Goal: Obtain resource: Download file/media

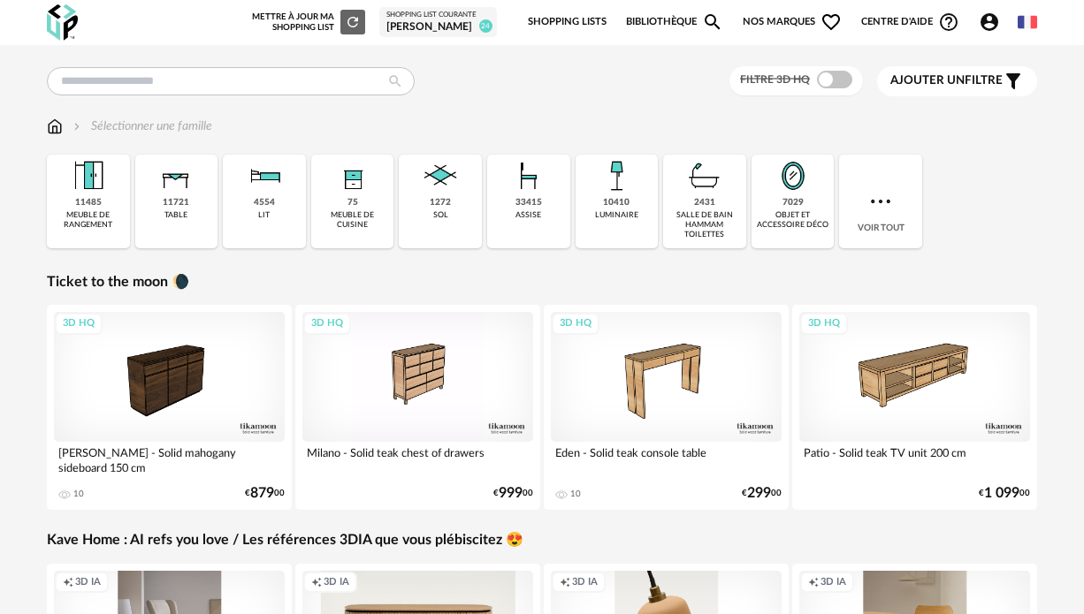
click at [479, 19] on span "24" at bounding box center [485, 25] width 13 height 13
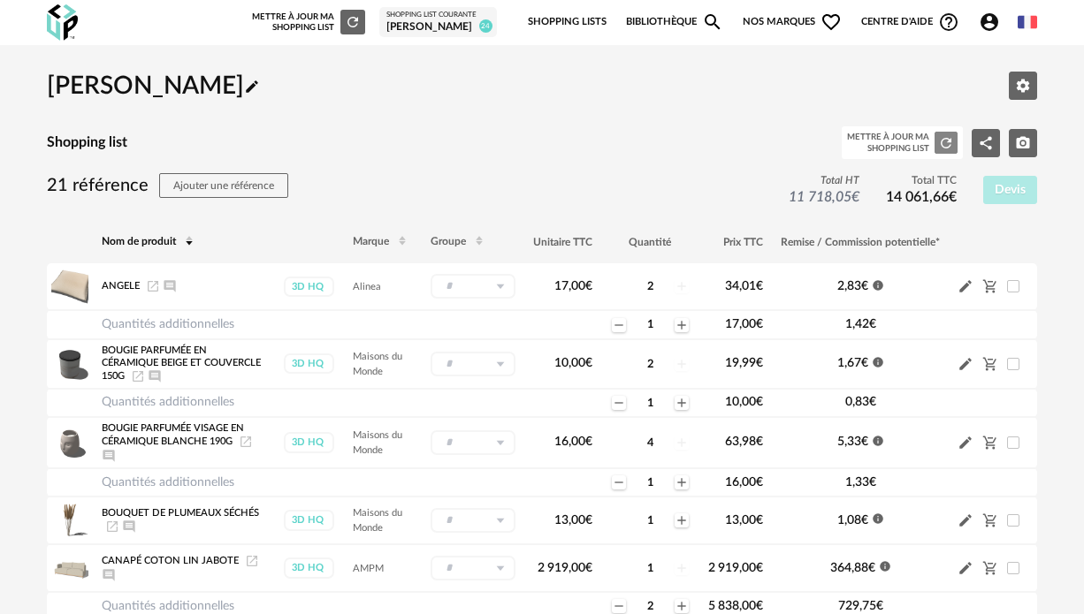
click at [939, 143] on icon "Refresh icon" at bounding box center [946, 143] width 16 height 16
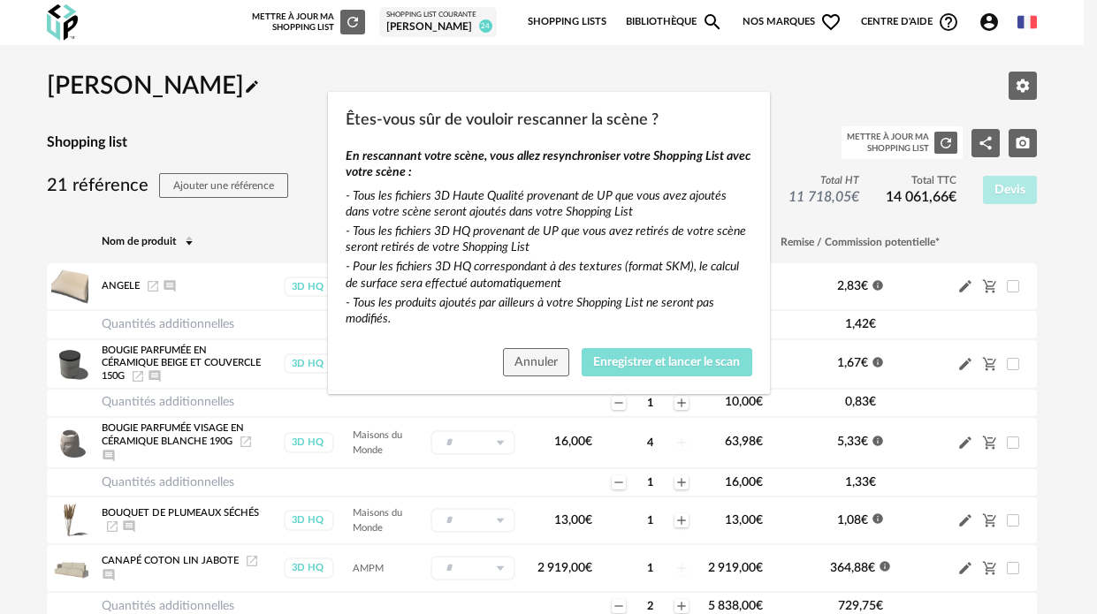
click at [684, 364] on span "Enregistrer et lancer le scan" at bounding box center [666, 362] width 147 height 12
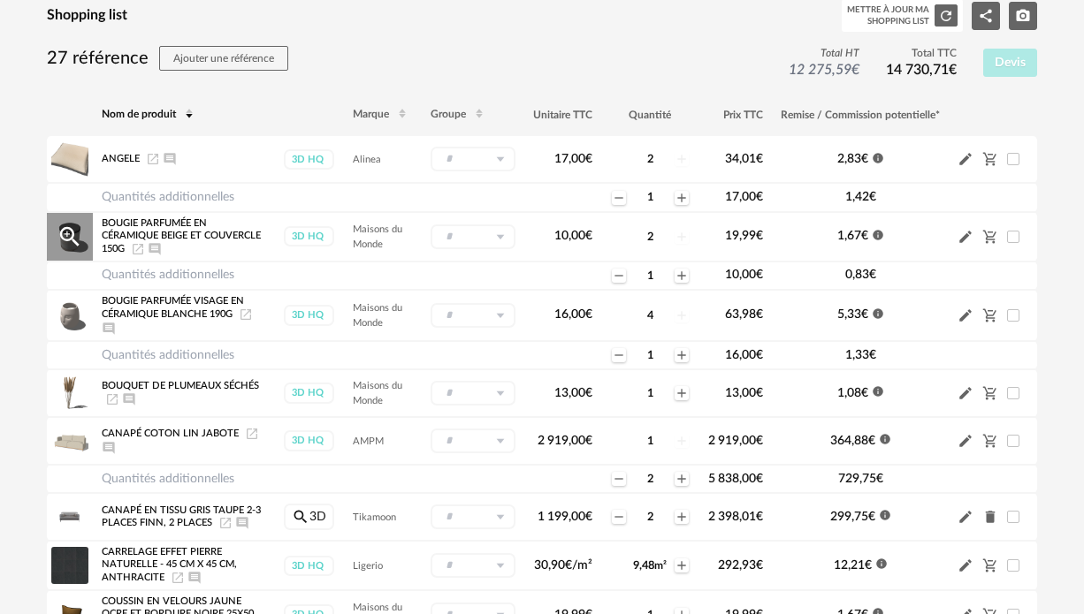
scroll to position [134, 0]
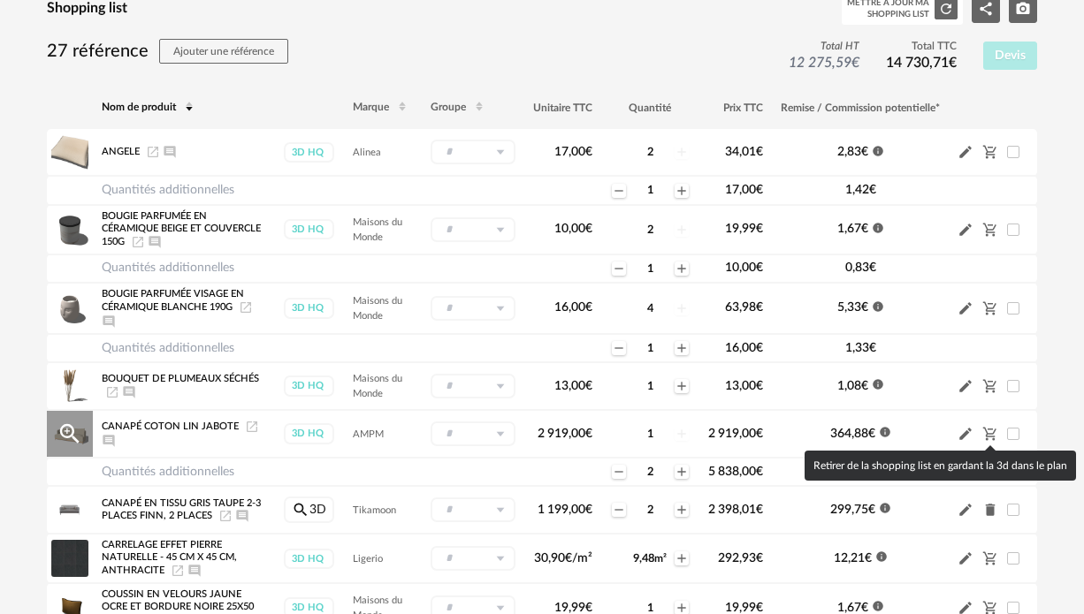
click at [987, 432] on icon "Cart Minus icon" at bounding box center [990, 434] width 16 height 16
click at [993, 429] on icon "Cart Minus icon" at bounding box center [990, 434] width 16 height 16
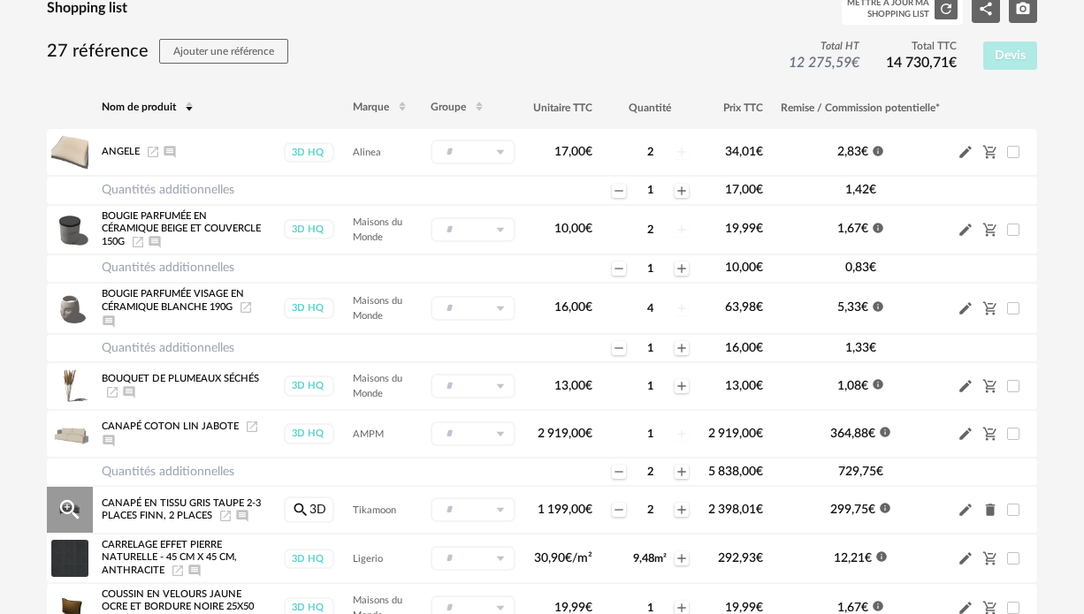
click at [986, 506] on icon "Delete icon" at bounding box center [990, 510] width 16 height 16
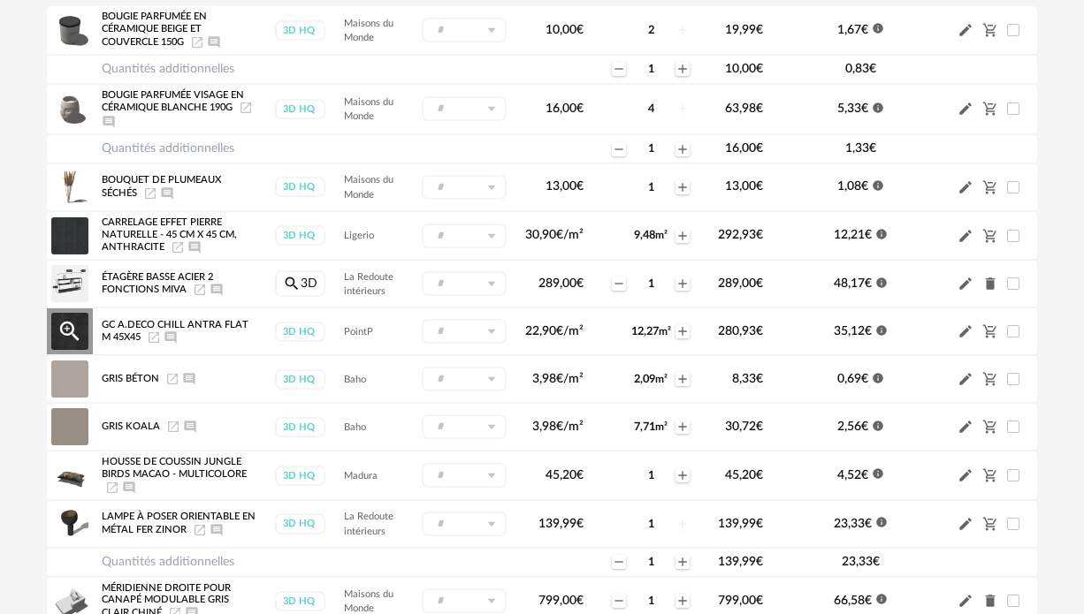
scroll to position [258, 0]
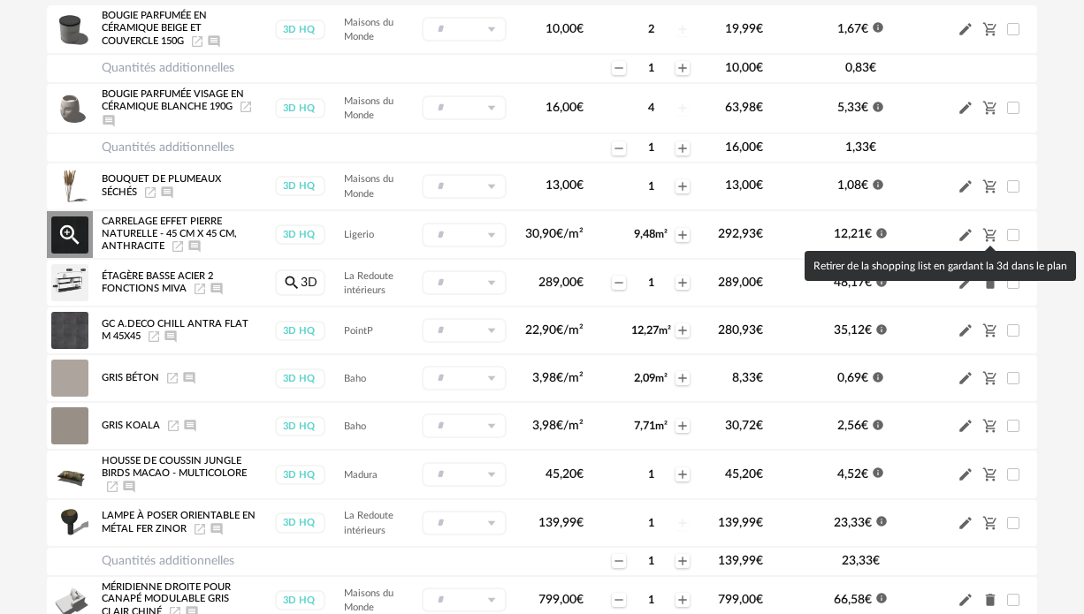
click at [990, 237] on icon "Cart Minus icon" at bounding box center [989, 234] width 13 height 13
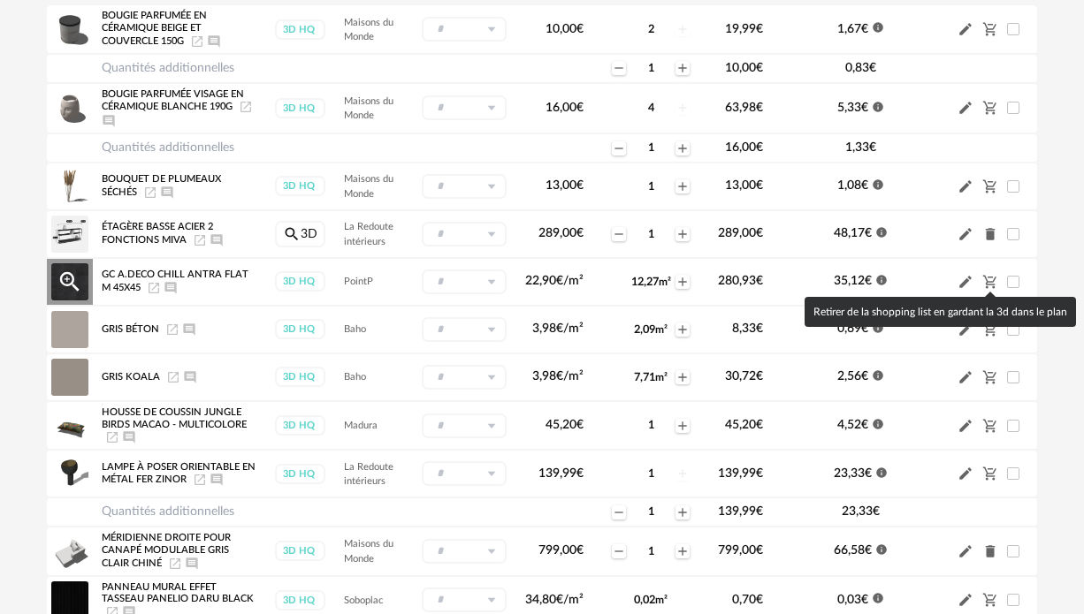
click at [992, 279] on icon "Cart Minus icon" at bounding box center [990, 282] width 16 height 16
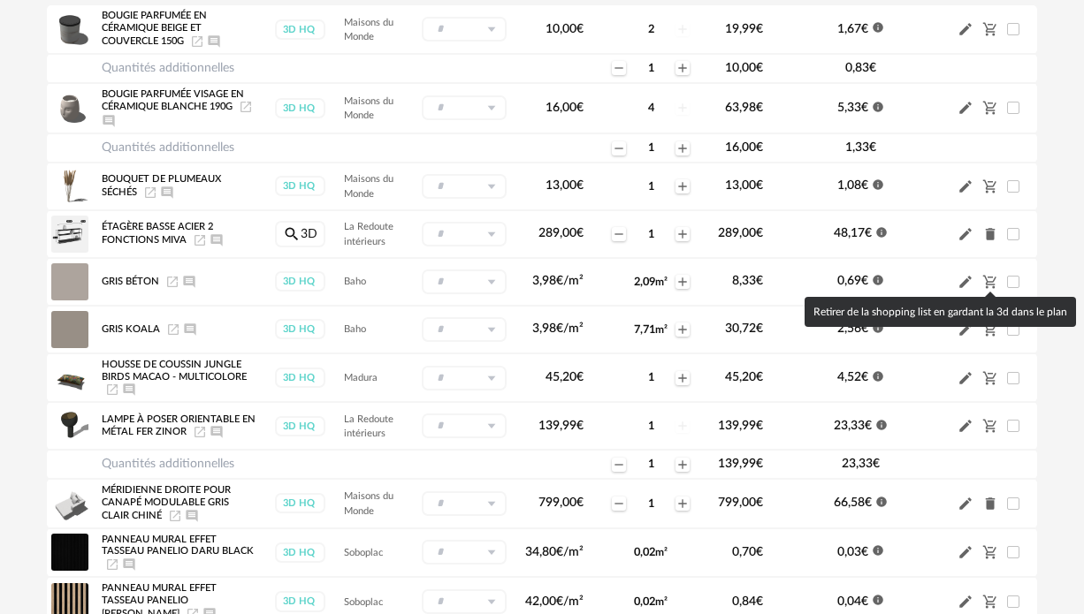
click at [992, 279] on icon "Cart Minus icon" at bounding box center [990, 282] width 16 height 16
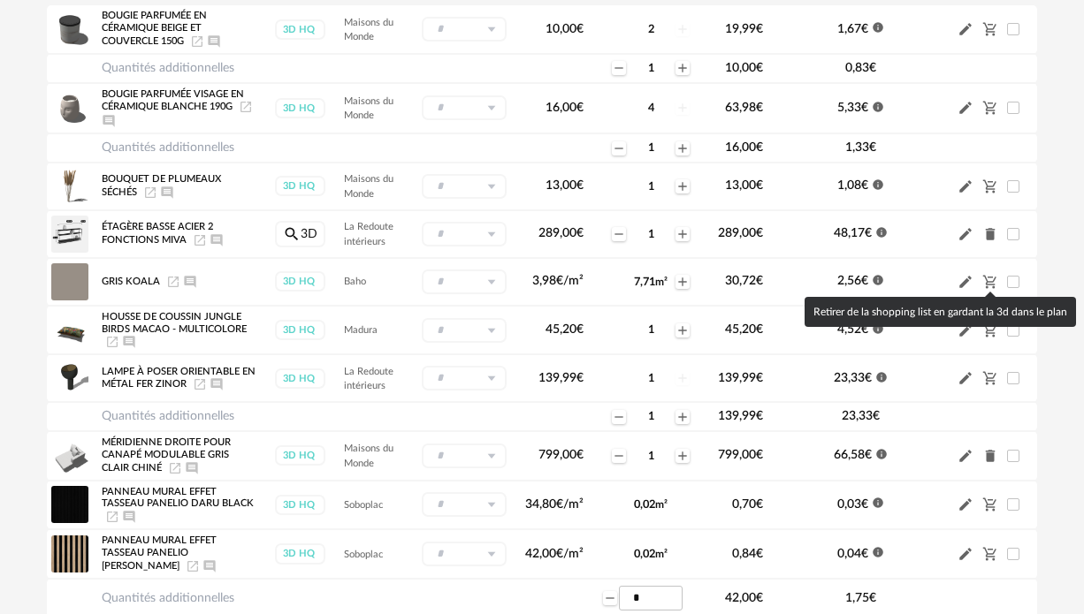
click at [992, 279] on icon "Cart Minus icon" at bounding box center [990, 282] width 16 height 16
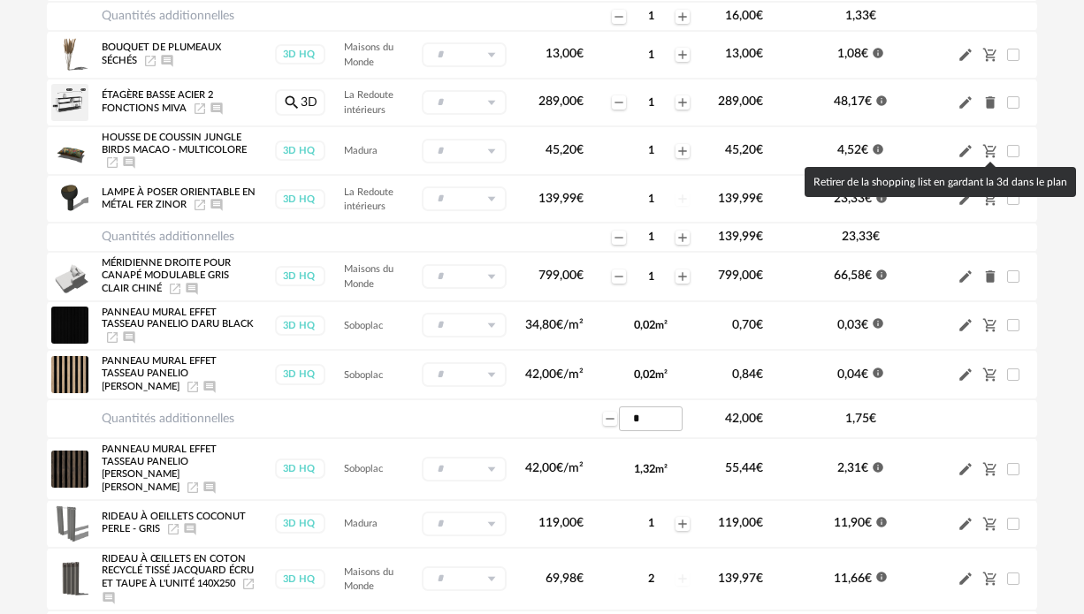
scroll to position [489, 0]
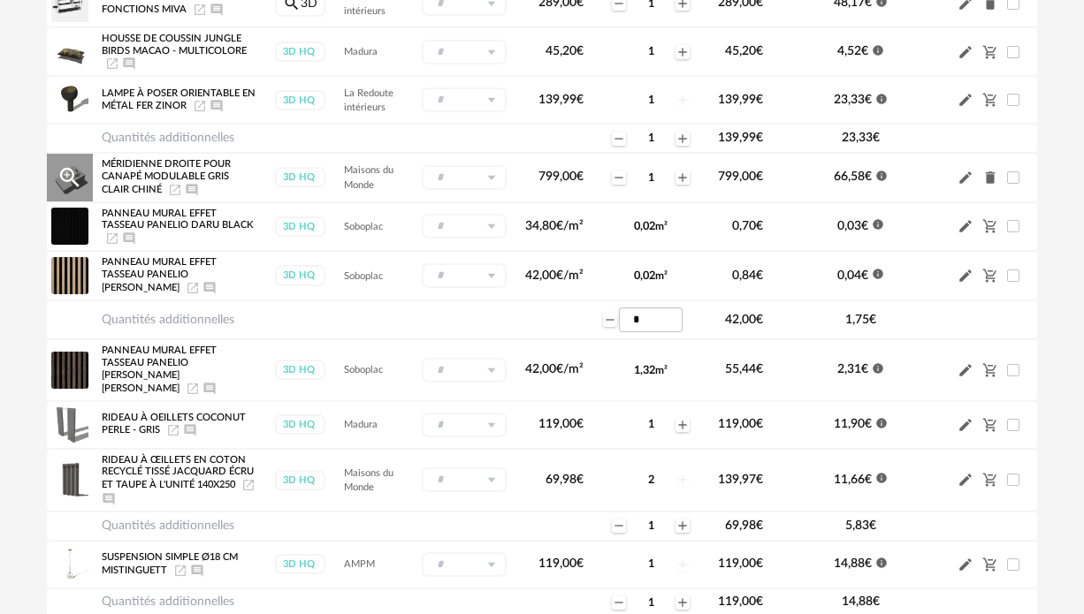
click at [993, 177] on icon "Delete icon" at bounding box center [991, 177] width 10 height 12
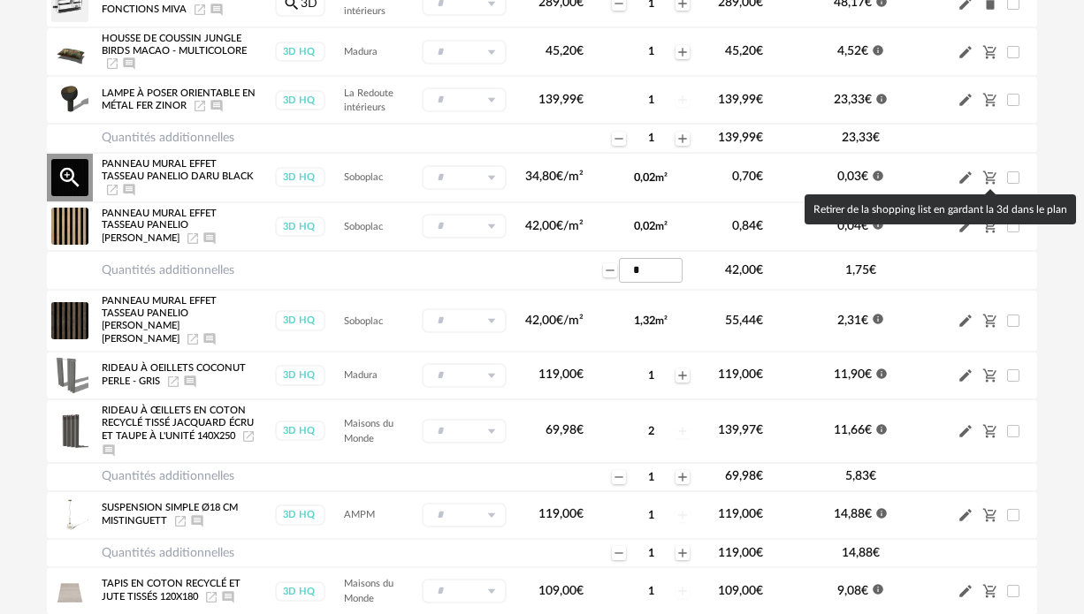
click at [991, 177] on icon "Cart Minus icon" at bounding box center [990, 178] width 16 height 16
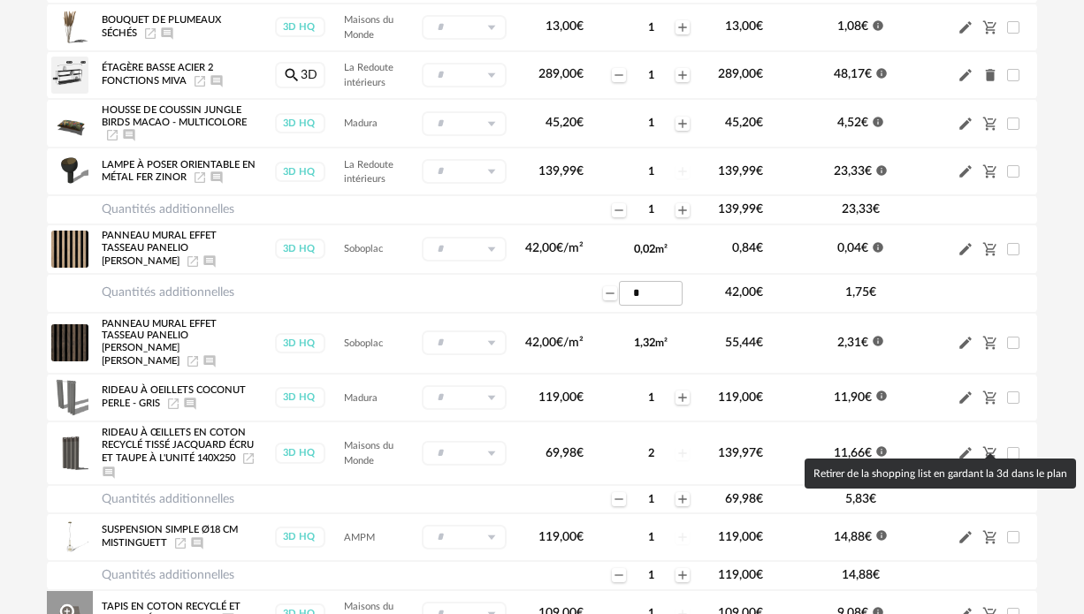
scroll to position [416, 0]
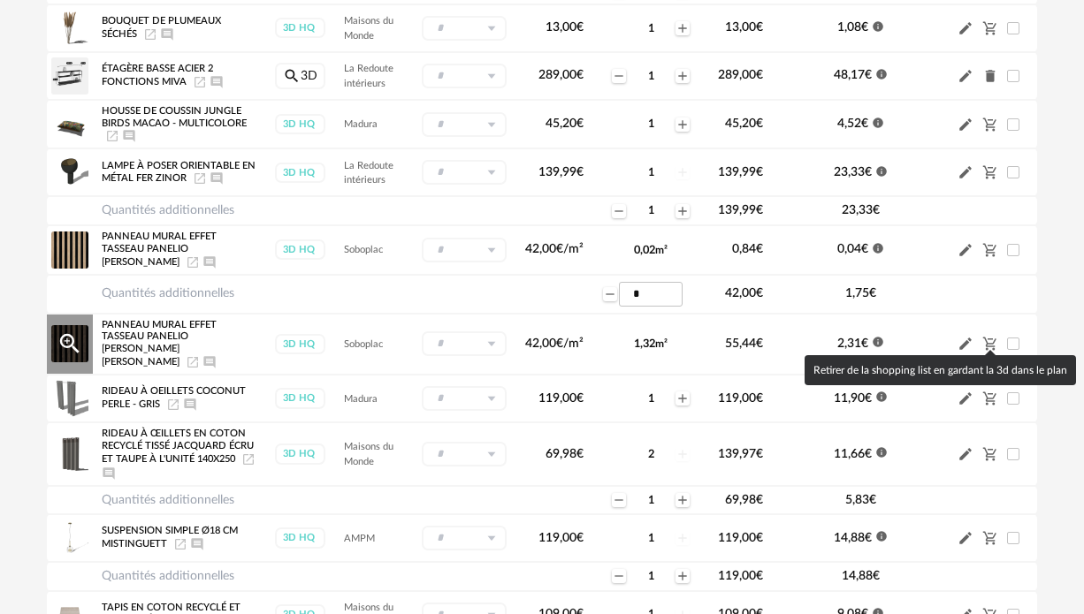
click at [985, 337] on icon "Cart Minus icon" at bounding box center [990, 344] width 16 height 16
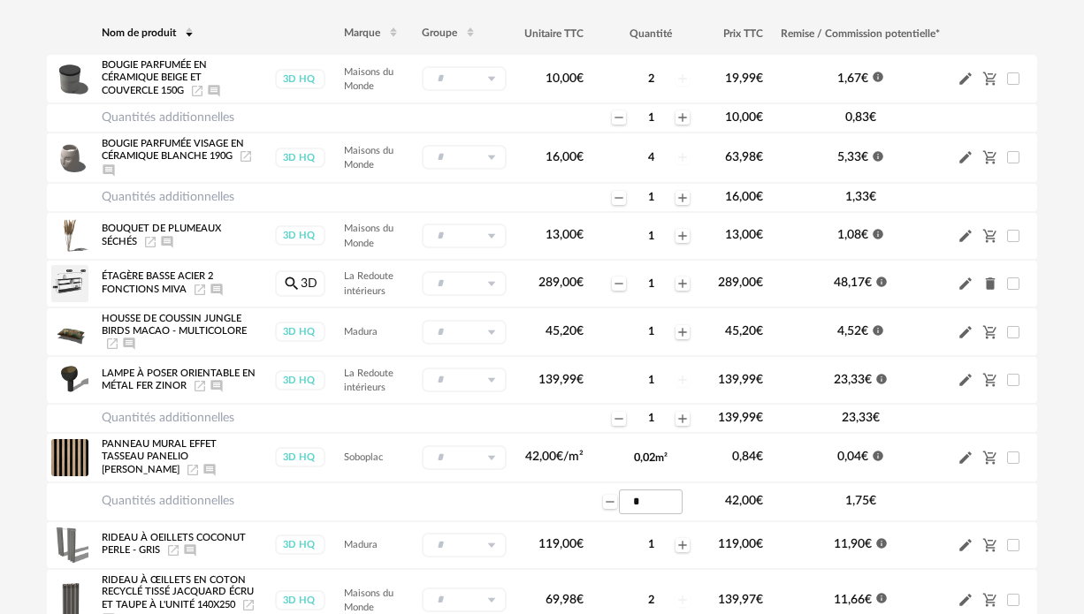
scroll to position [0, 0]
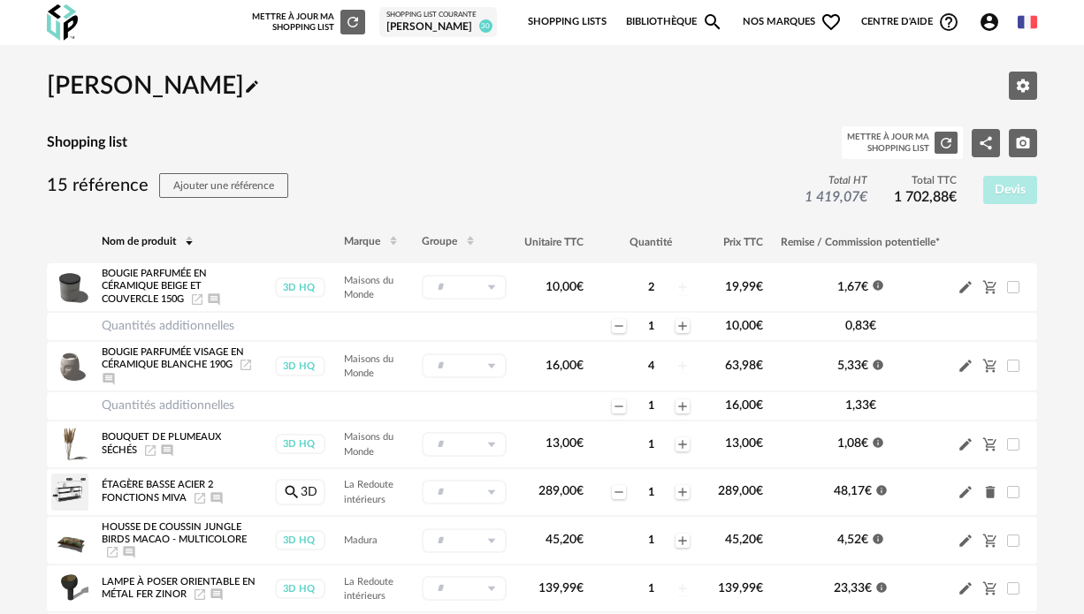
click at [556, 19] on link "Shopping Lists" at bounding box center [567, 22] width 79 height 37
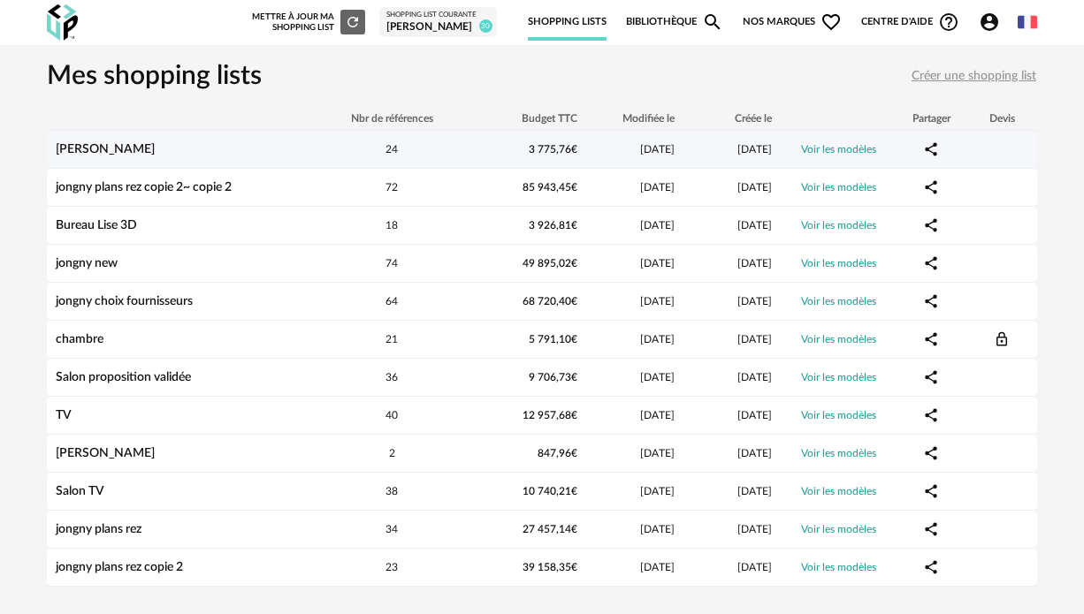
click at [84, 150] on link "[PERSON_NAME]" at bounding box center [105, 149] width 99 height 12
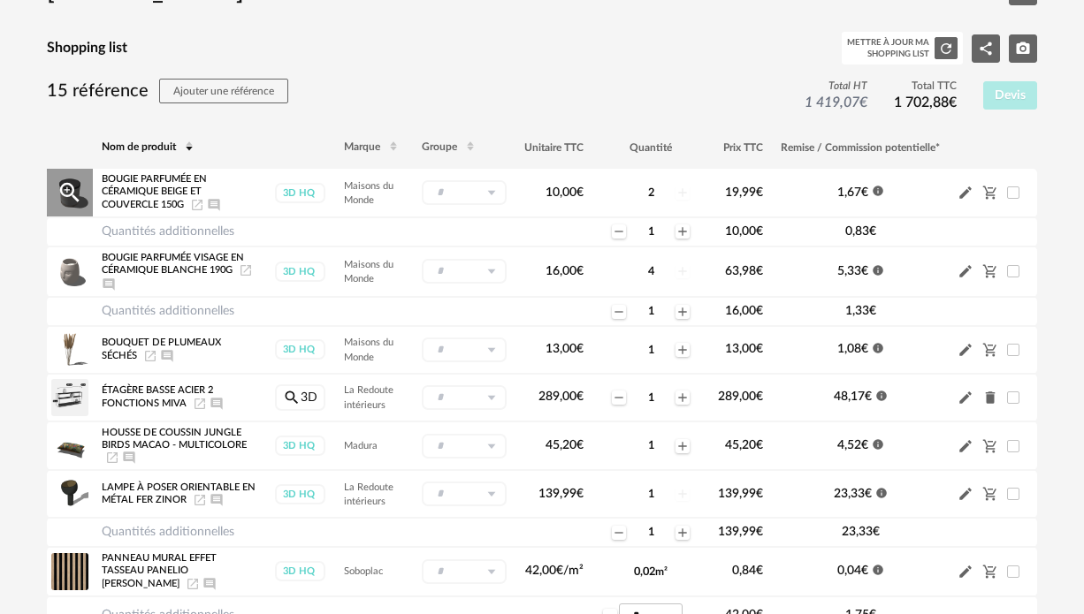
scroll to position [100, 0]
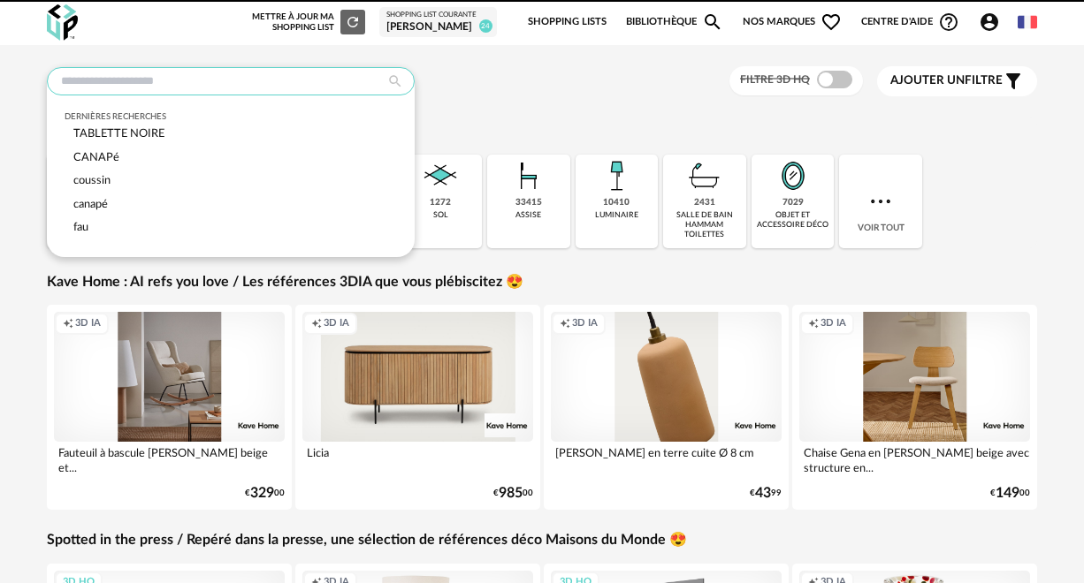
click at [110, 76] on input "text" at bounding box center [231, 81] width 368 height 28
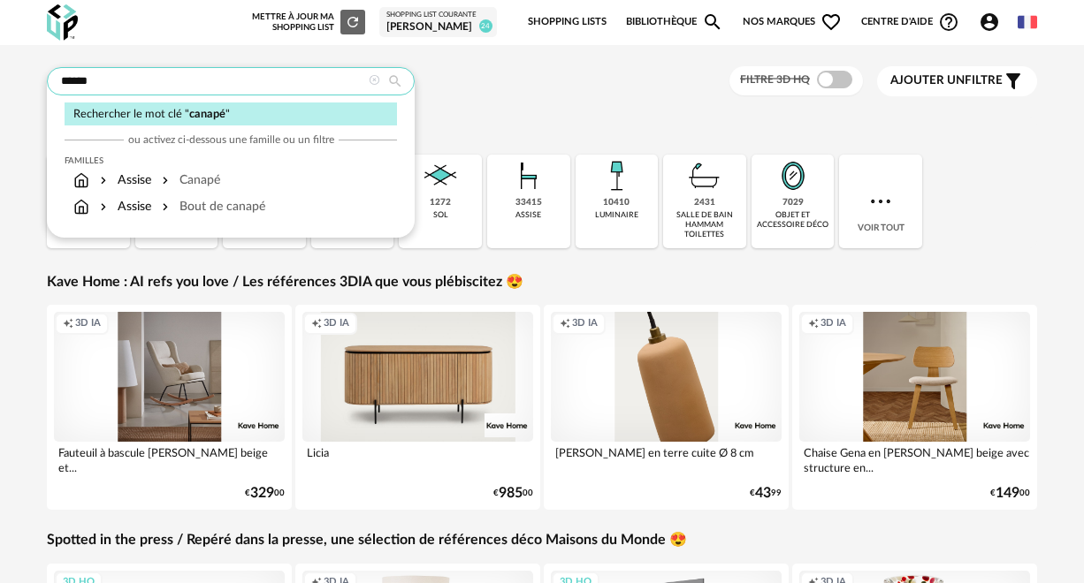
type input "******"
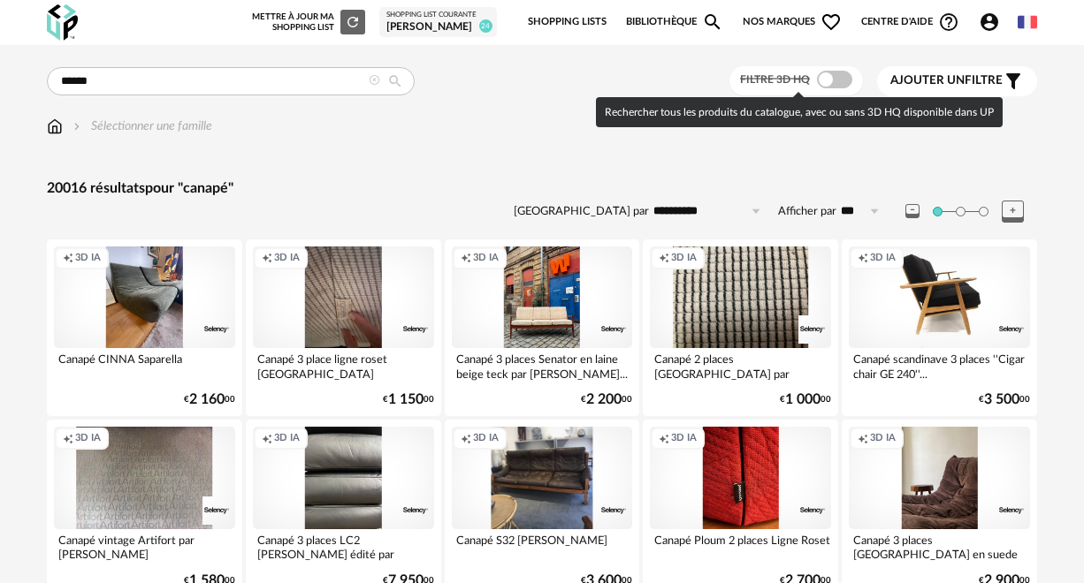
click at [824, 81] on span at bounding box center [834, 80] width 35 height 18
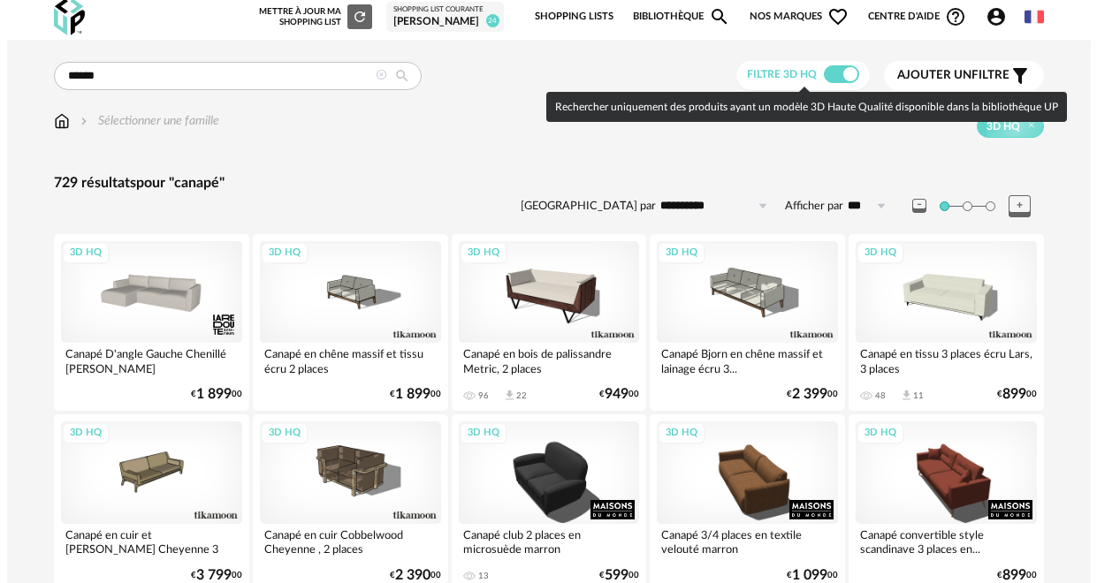
scroll to position [7, 0]
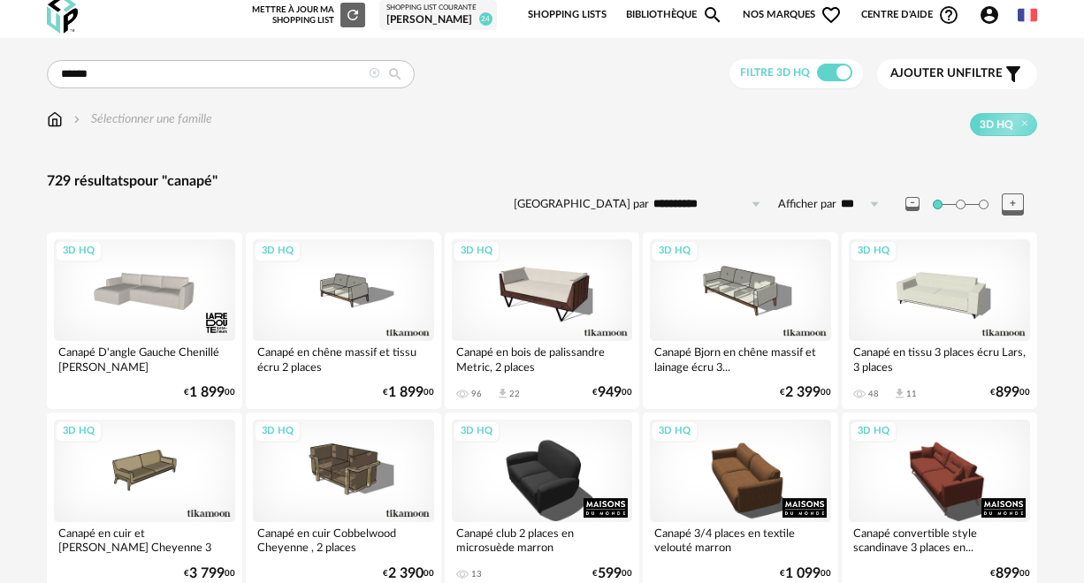
click at [984, 69] on span "Ajouter un filtre" at bounding box center [946, 73] width 112 height 15
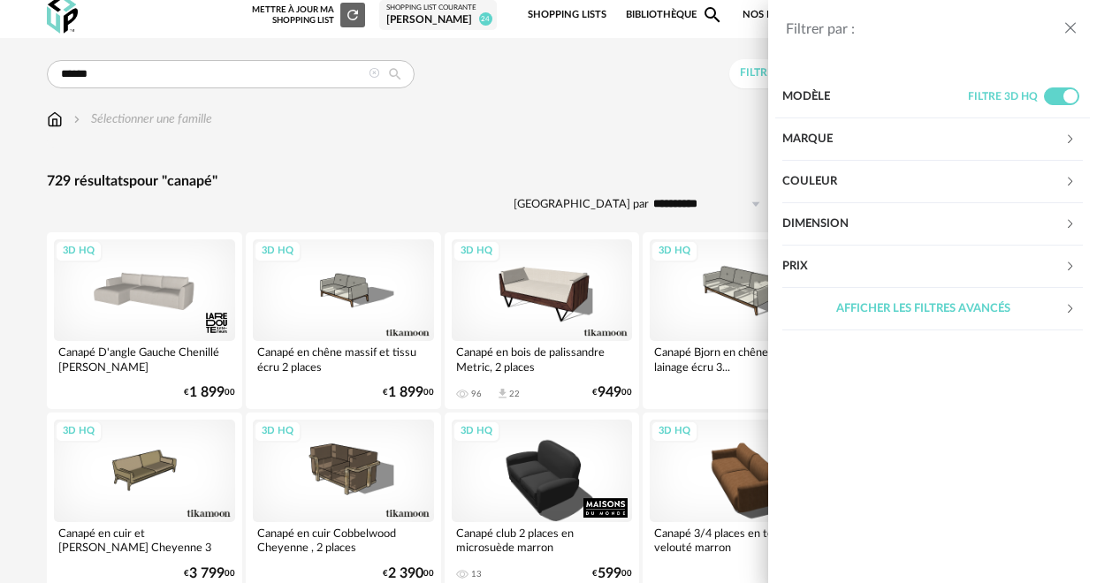
click at [1015, 186] on div "Couleur" at bounding box center [923, 182] width 282 height 42
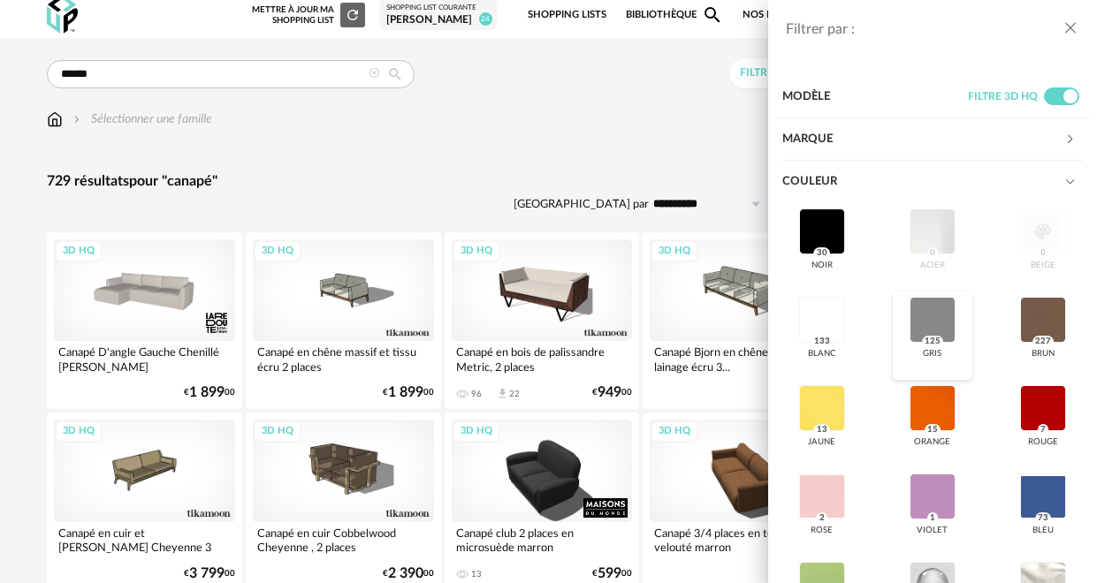
click at [913, 313] on div at bounding box center [932, 320] width 46 height 46
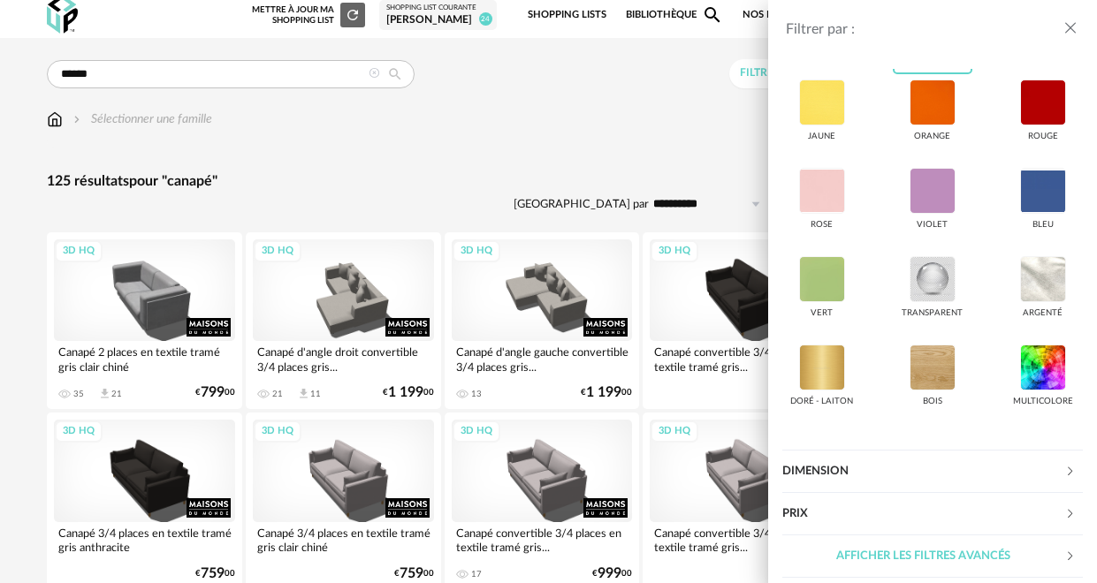
scroll to position [307, 0]
click at [931, 553] on div "Afficher les filtres avancés" at bounding box center [923, 556] width 282 height 42
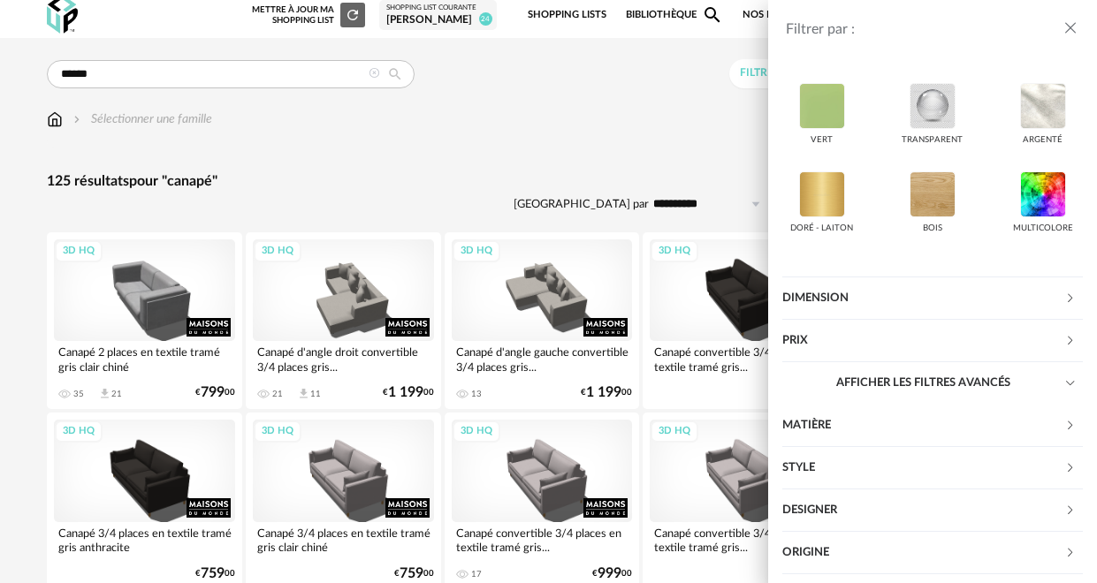
scroll to position [597, 0]
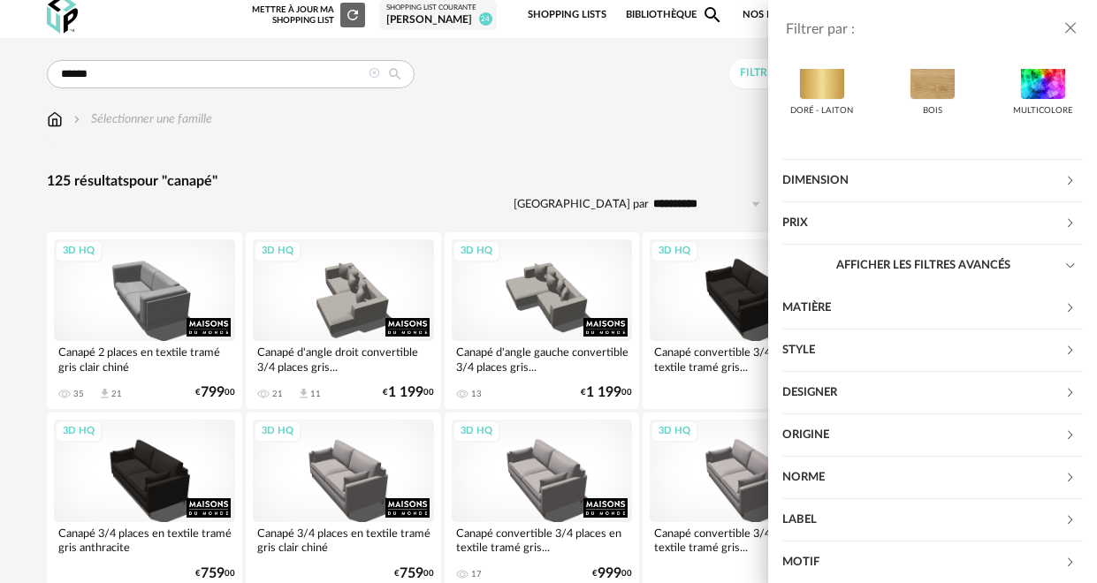
click at [1044, 303] on div "Matière" at bounding box center [923, 308] width 282 height 42
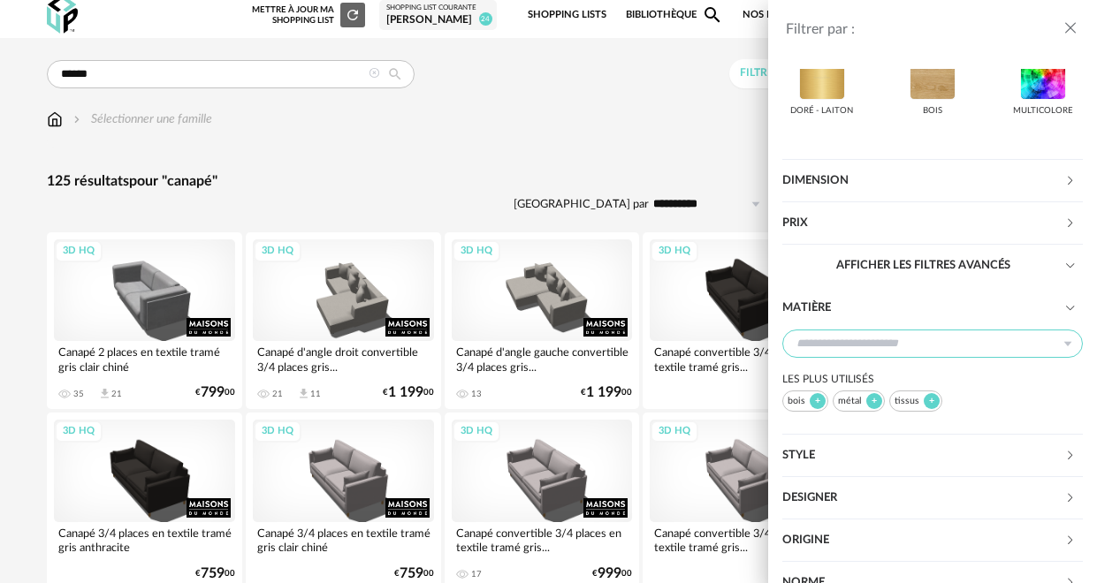
click at [881, 345] on input "text" at bounding box center [932, 344] width 301 height 28
type input "*******"
click at [835, 395] on span "velours" at bounding box center [823, 390] width 45 height 14
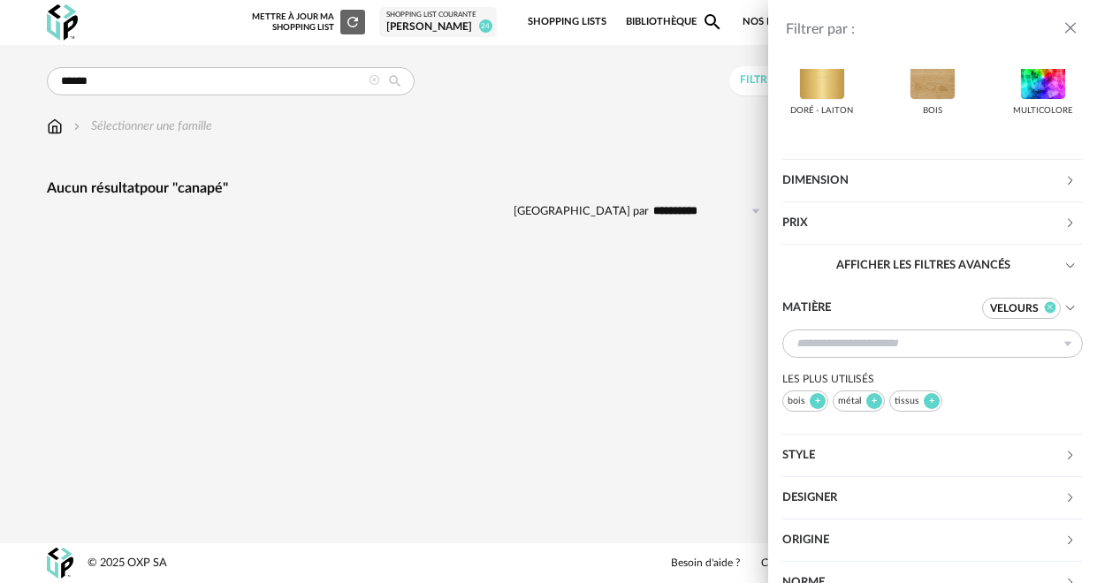
click at [1045, 304] on icon at bounding box center [1050, 307] width 11 height 11
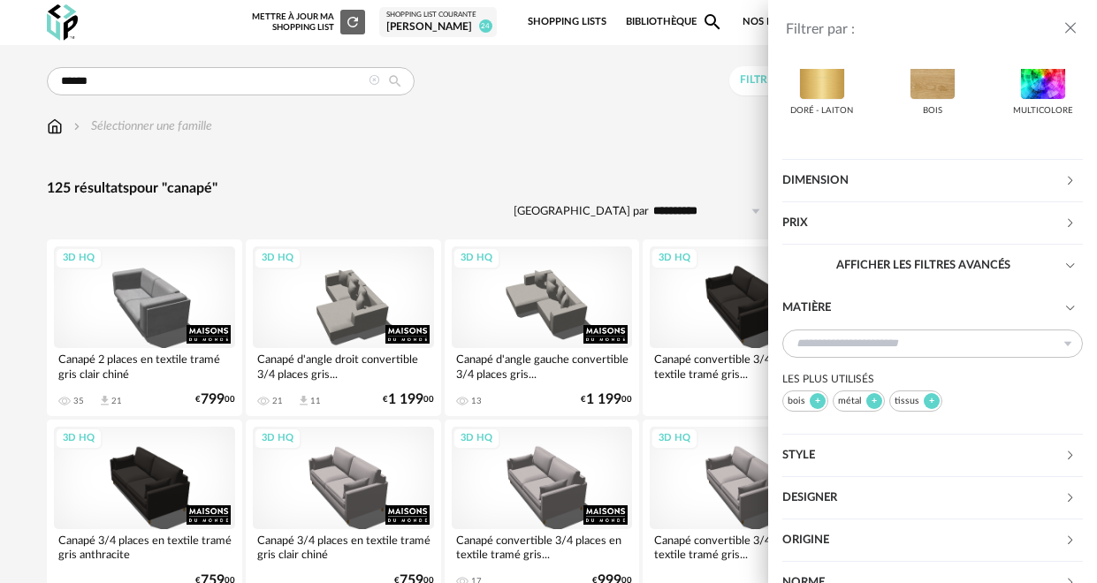
click at [1075, 25] on icon "close drawer" at bounding box center [1071, 28] width 18 height 18
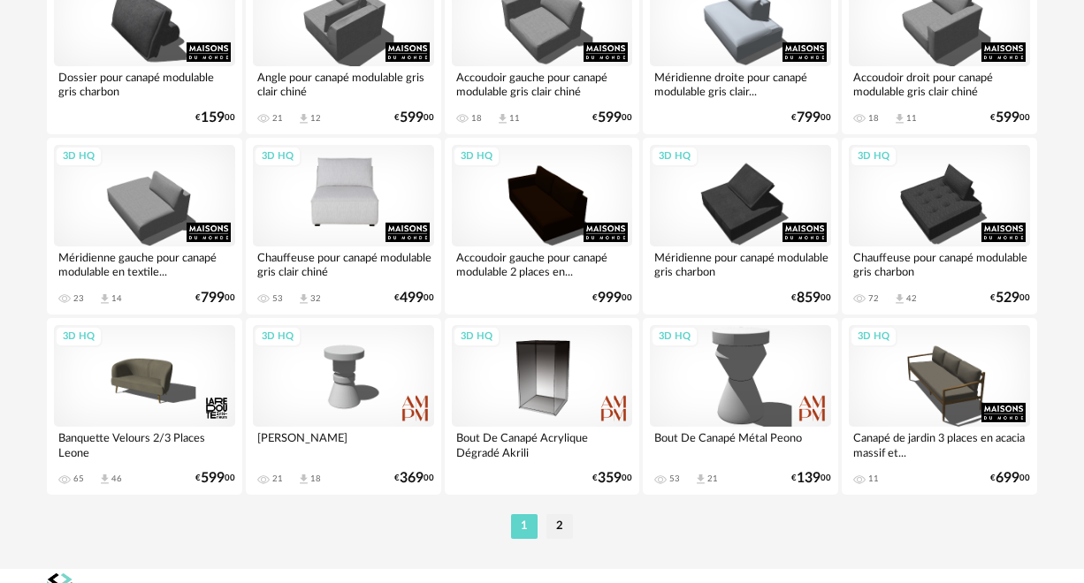
scroll to position [3376, 0]
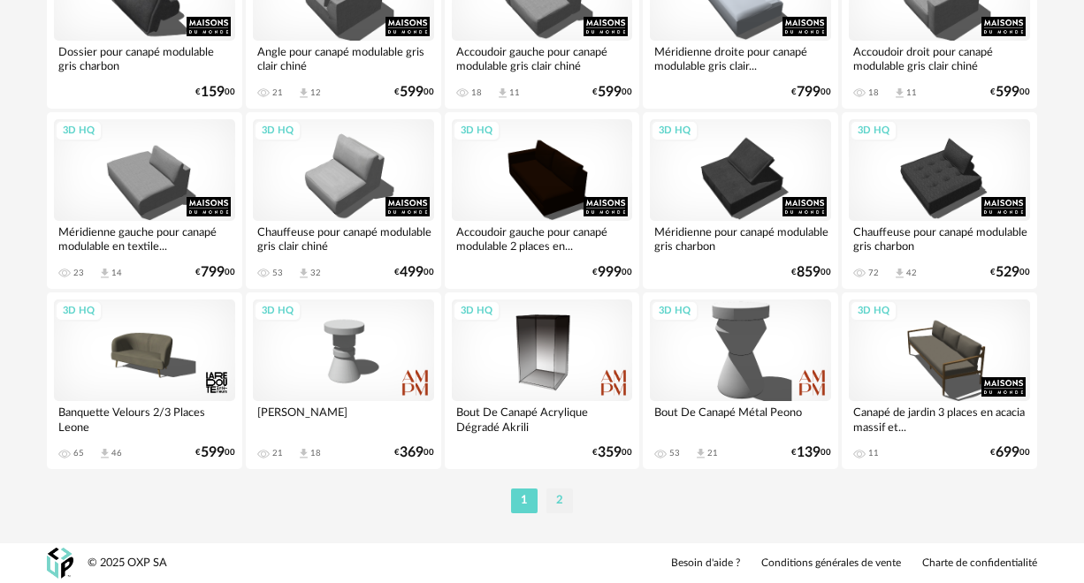
click at [555, 492] on li "2" at bounding box center [559, 501] width 27 height 25
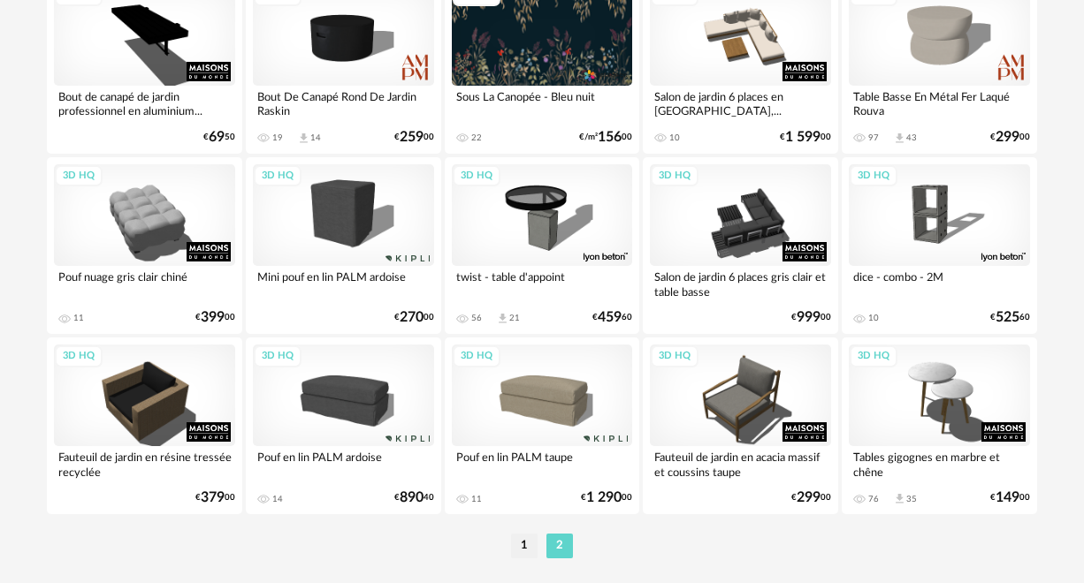
scroll to position [666, 0]
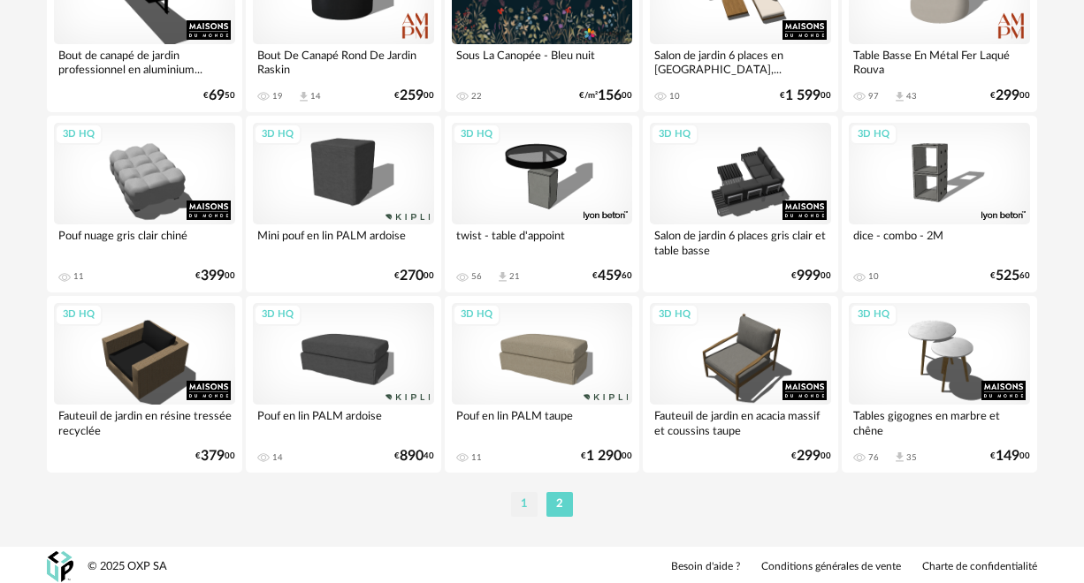
click at [521, 503] on li "1" at bounding box center [524, 504] width 27 height 25
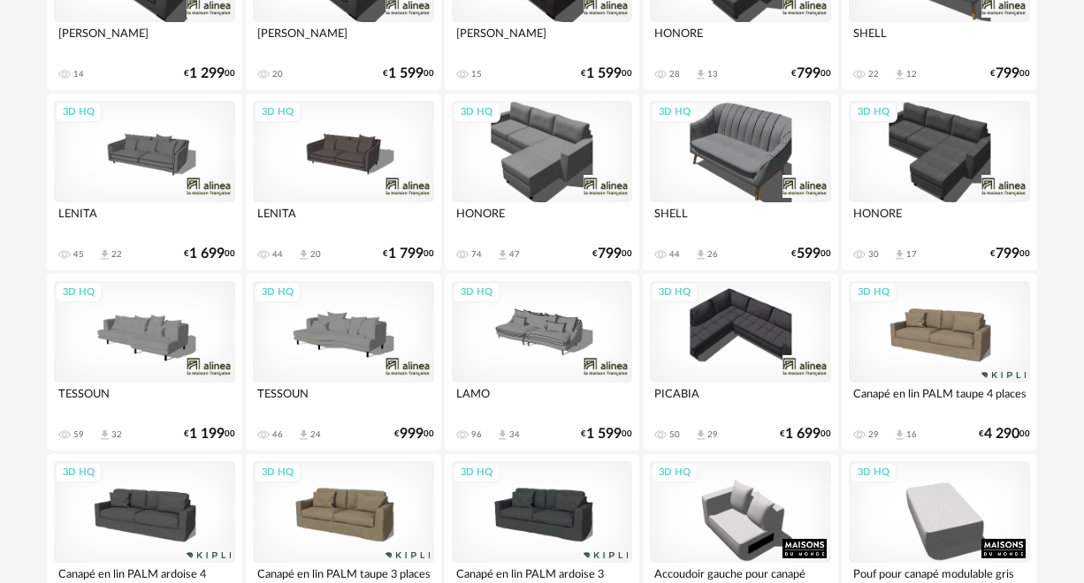
scroll to position [2566, 0]
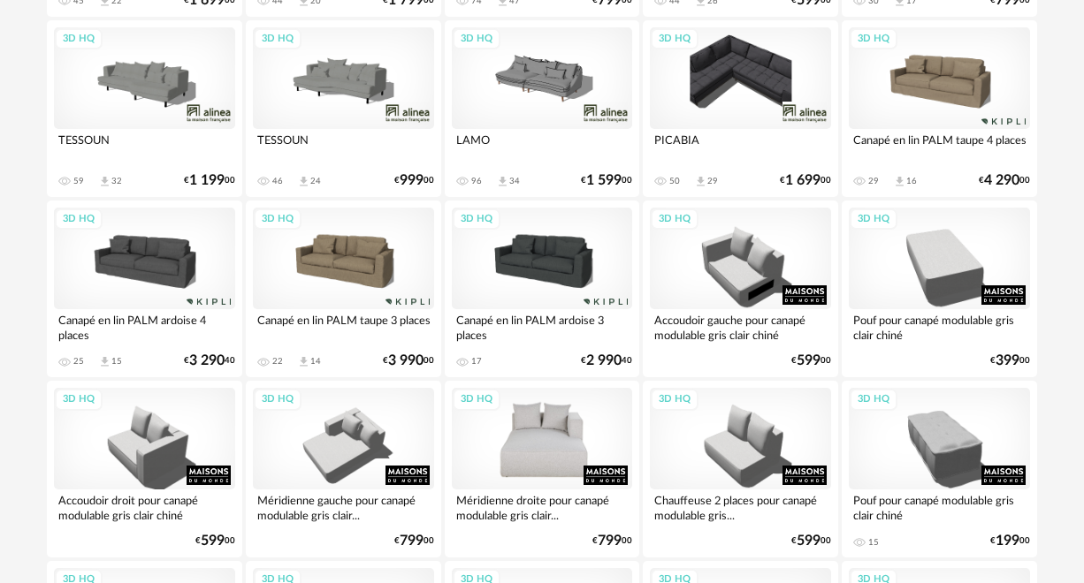
click at [533, 460] on div "3D HQ" at bounding box center [542, 439] width 181 height 102
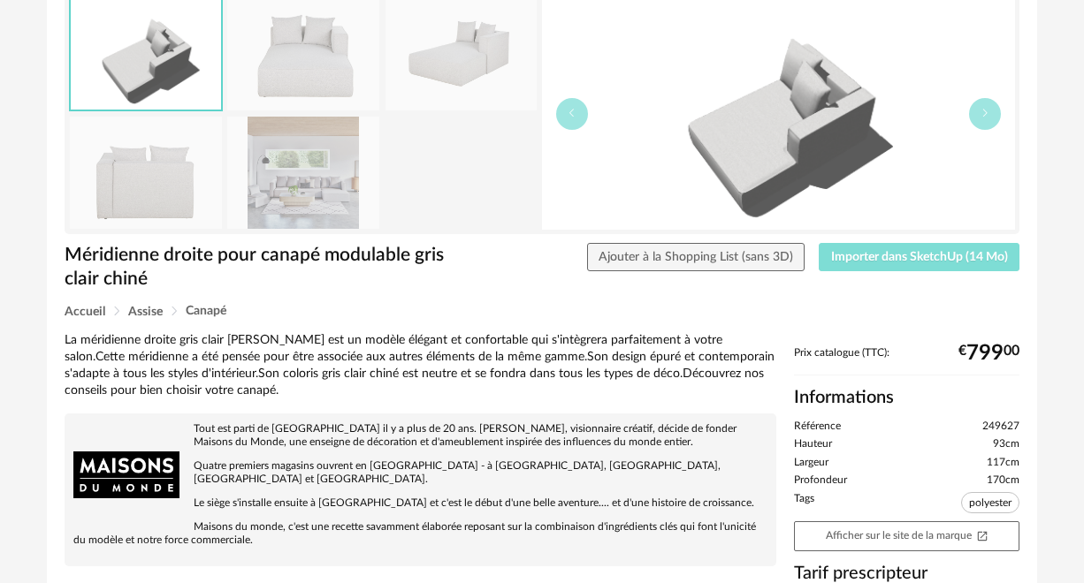
scroll to position [210, 0]
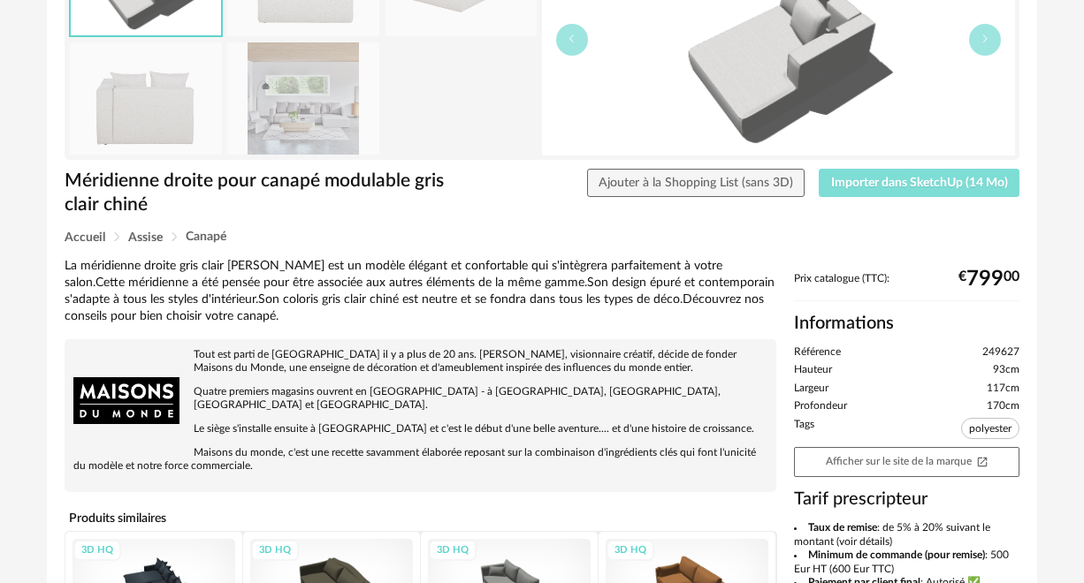
click at [871, 384] on li "Largeur 117cm" at bounding box center [906, 389] width 225 height 14
click at [863, 179] on span "Importer dans SketchUp (14 Mo)" at bounding box center [919, 183] width 177 height 12
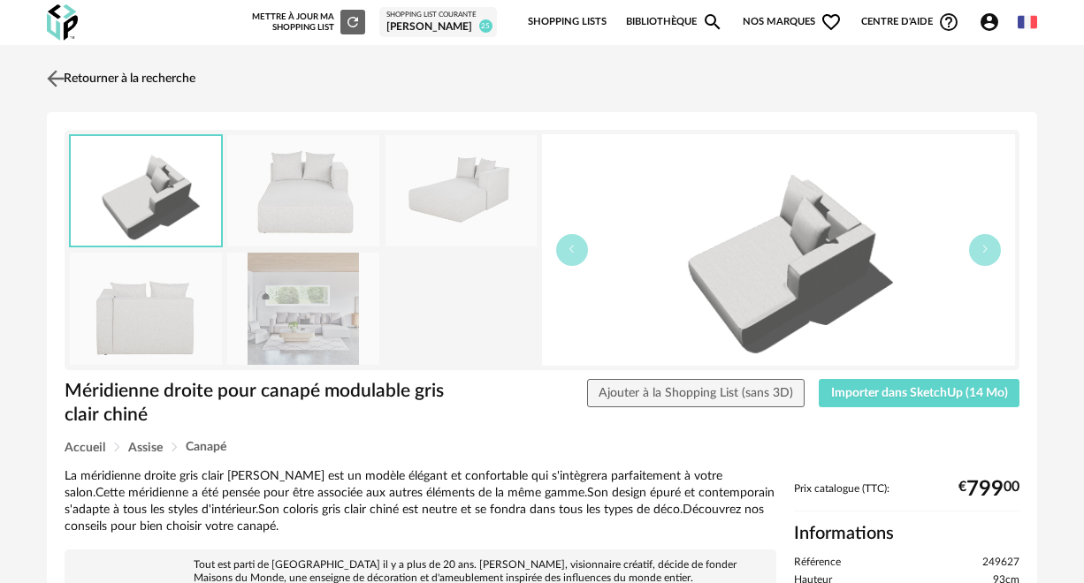
click at [53, 77] on img at bounding box center [56, 78] width 26 height 26
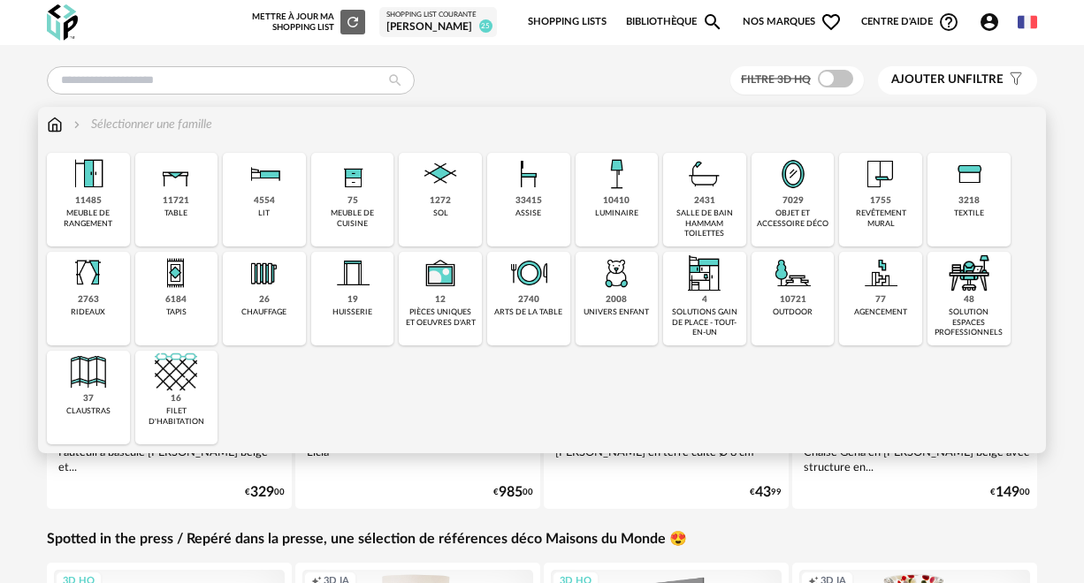
click at [57, 127] on img at bounding box center [55, 125] width 16 height 18
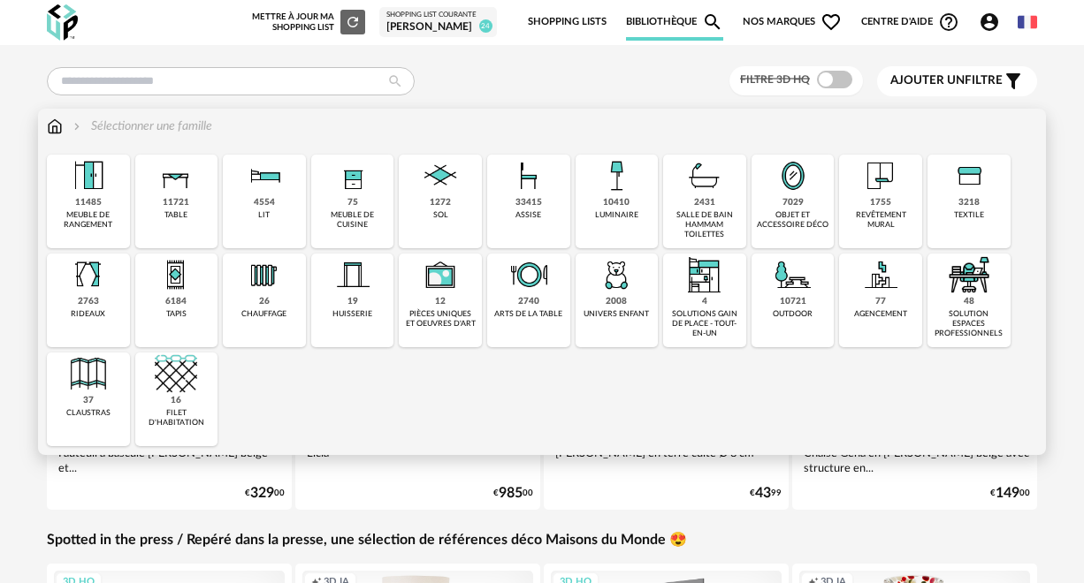
click at [864, 211] on div "revêtement mural" at bounding box center [880, 220] width 72 height 20
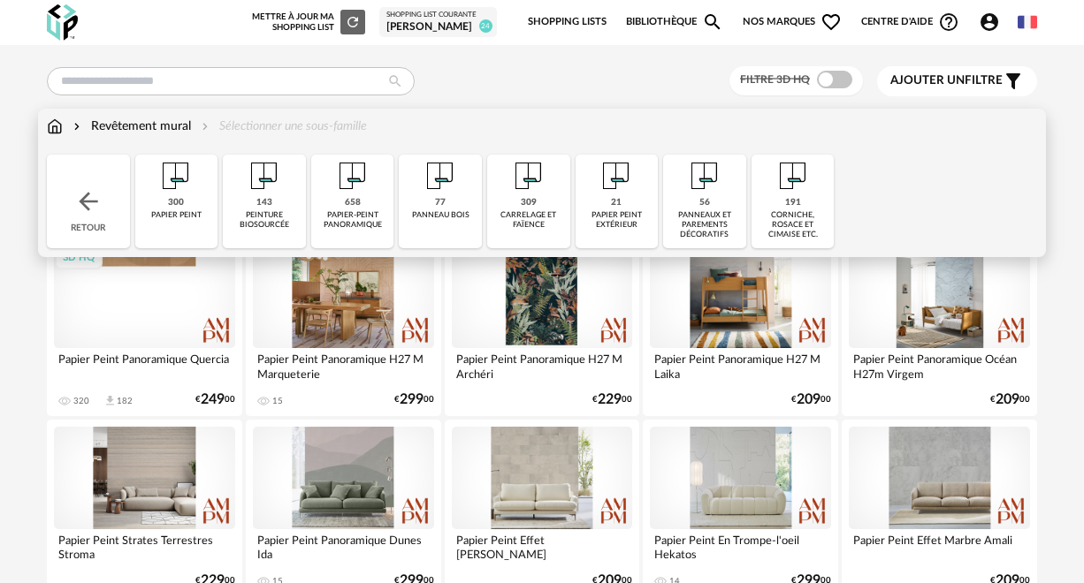
click at [704, 222] on div "panneaux et parements décoratifs" at bounding box center [704, 225] width 72 height 30
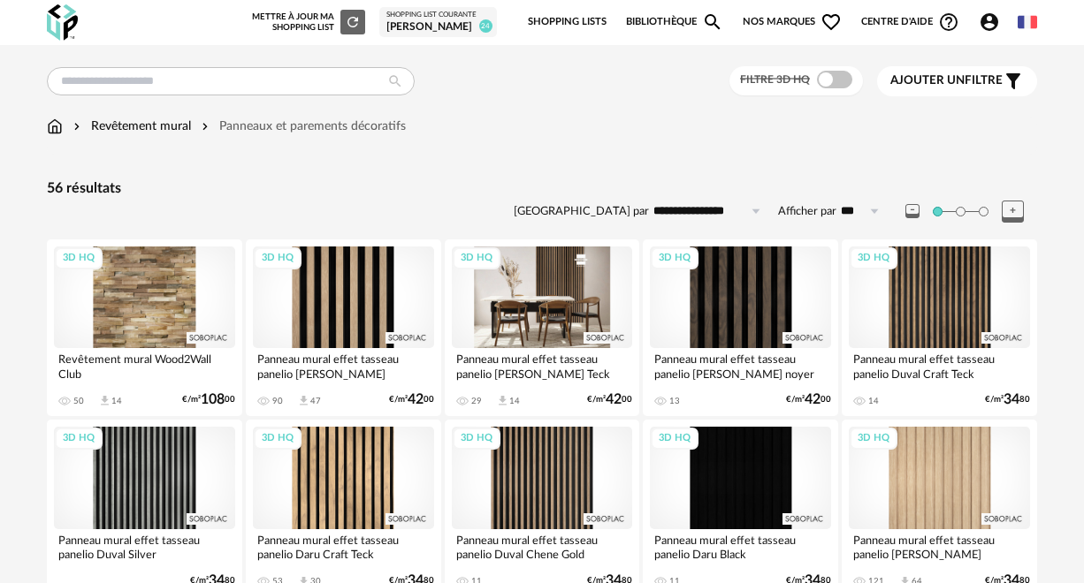
click at [481, 307] on div "3D HQ" at bounding box center [542, 298] width 181 height 102
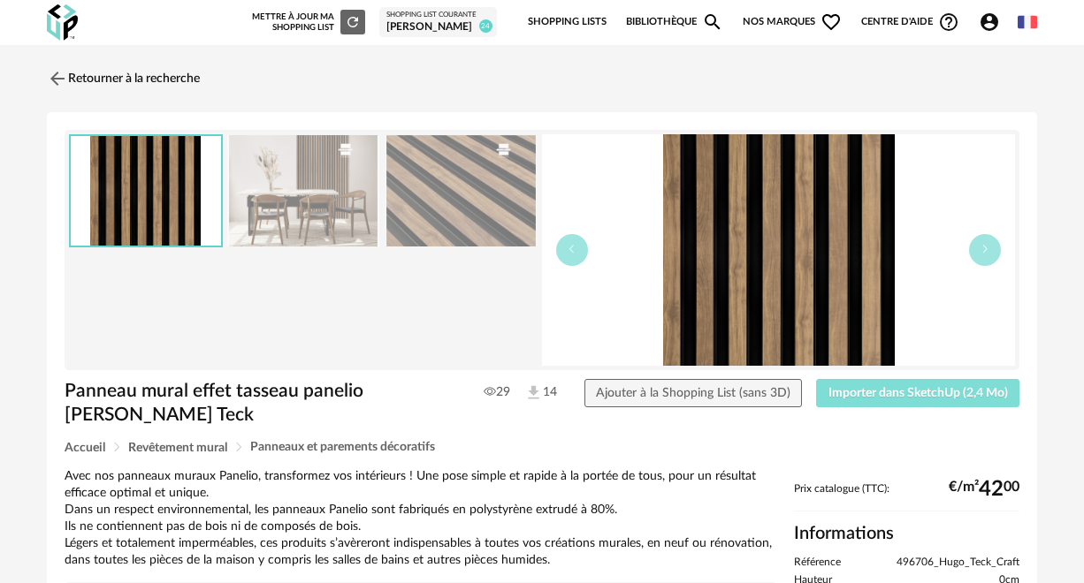
click at [883, 388] on span "Importer dans SketchUp (2,4 Mo)" at bounding box center [917, 393] width 179 height 12
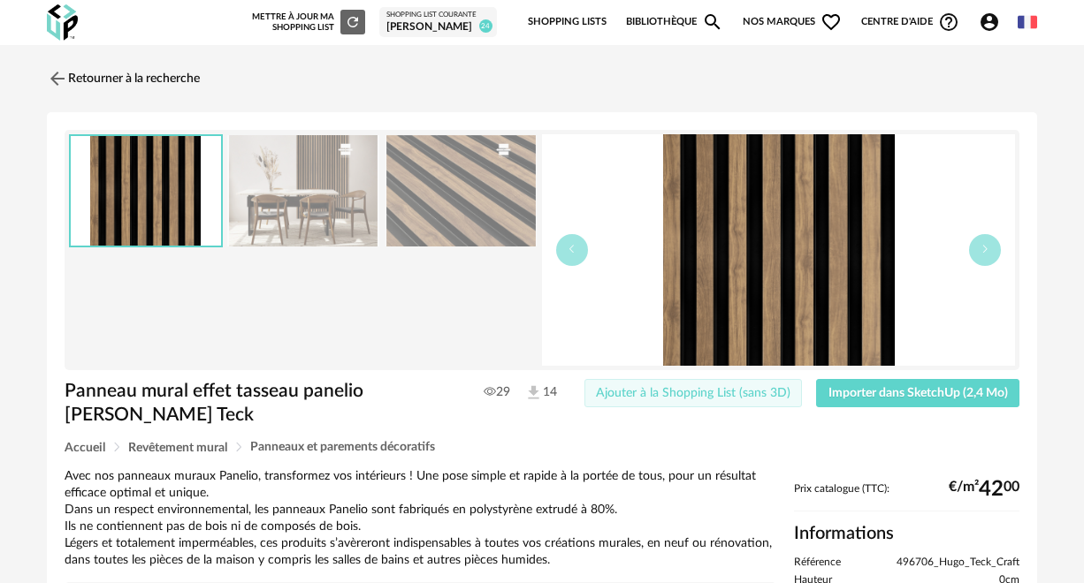
click at [741, 393] on span "Ajouter à la Shopping List (sans 3D)" at bounding box center [693, 393] width 194 height 12
